Goal: Task Accomplishment & Management: Complete application form

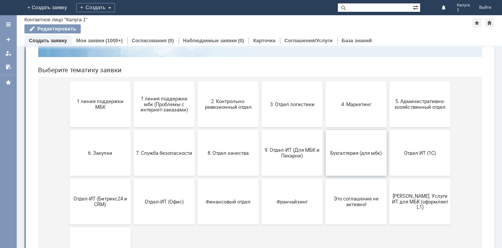
scroll to position [76, 0]
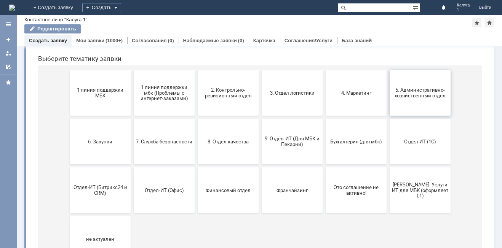
click at [407, 95] on span "5. Административно-хозяйственный отдел" at bounding box center [420, 92] width 56 height 11
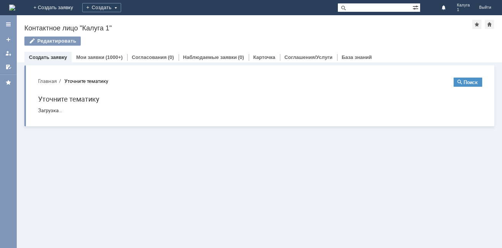
scroll to position [0, 0]
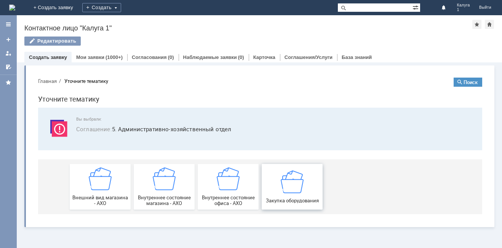
click at [279, 185] on div "Закупка оборудования" at bounding box center [292, 186] width 56 height 33
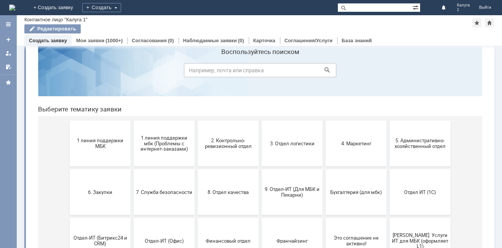
scroll to position [38, 0]
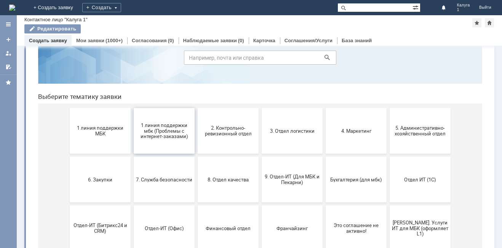
click at [165, 136] on span "1 линия поддержки мбк (Проблемы с интернет-заказами)" at bounding box center [164, 130] width 56 height 17
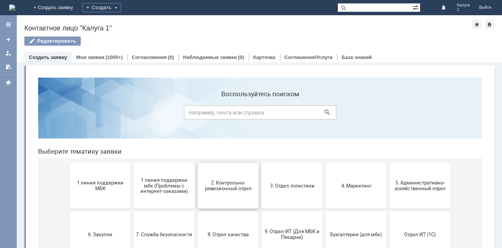
click at [218, 184] on span "2. Контрольно-ревизионный отдел" at bounding box center [228, 185] width 56 height 11
click at [295, 194] on button "3. Отдел логистики" at bounding box center [292, 186] width 61 height 46
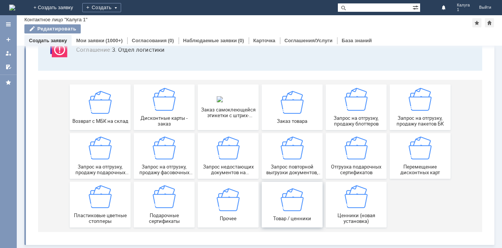
scroll to position [63, 0]
click at [353, 109] on img at bounding box center [356, 99] width 23 height 23
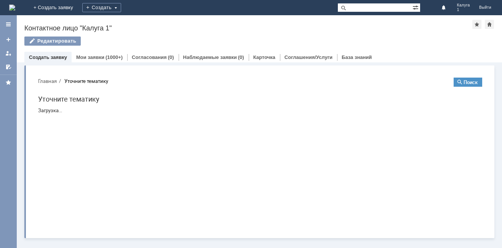
scroll to position [0, 0]
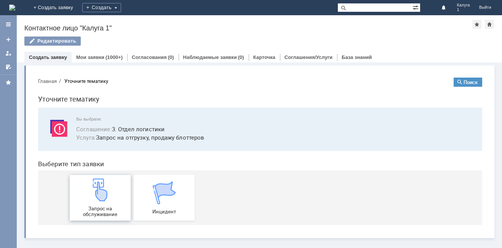
click at [101, 193] on img at bounding box center [100, 190] width 23 height 23
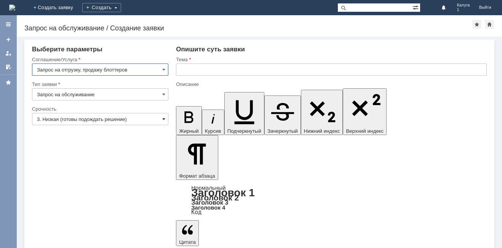
click at [164, 120] on span at bounding box center [163, 119] width 3 height 6
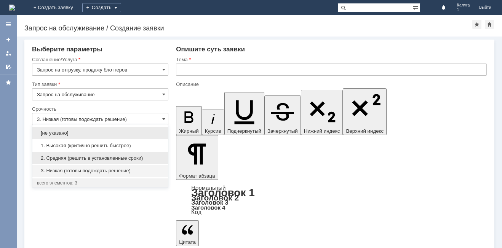
click at [141, 157] on span "2. Средняя (решить в установленные сроки)" at bounding box center [100, 158] width 127 height 6
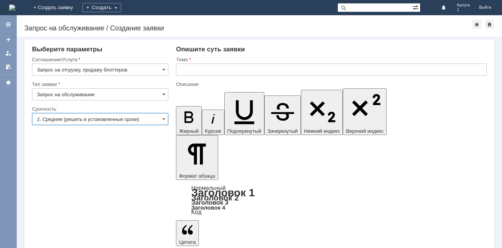
type input "2. Средняя (решить в установленные сроки)"
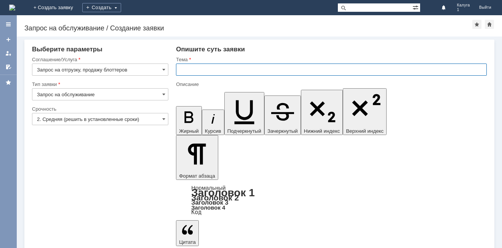
click at [194, 66] on input "text" at bounding box center [331, 70] width 311 height 12
type input "Заказ блоттеров"
